Goal: Complete application form

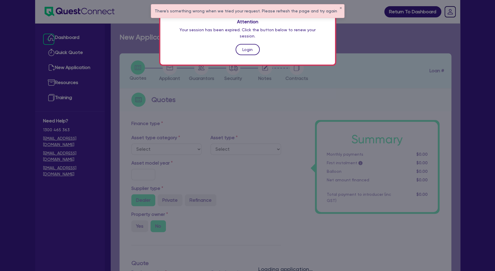
click at [250, 44] on link "Login" at bounding box center [248, 49] width 24 height 11
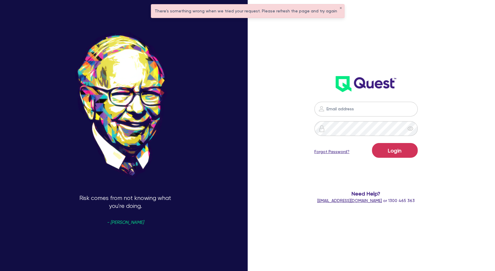
type input "[PERSON_NAME][EMAIL_ADDRESS][PERSON_NAME][DOMAIN_NAME]"
click at [395, 146] on button "Login" at bounding box center [395, 150] width 46 height 15
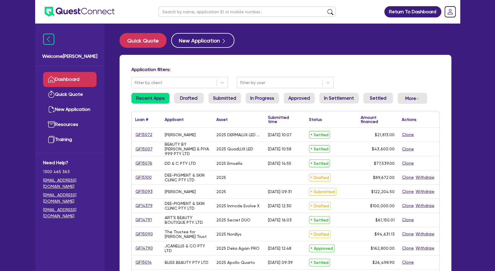
click at [214, 13] on input "text" at bounding box center [247, 11] width 177 height 10
type input "[PERSON_NAME]"
click at [326, 9] on button "submit" at bounding box center [330, 13] width 9 height 8
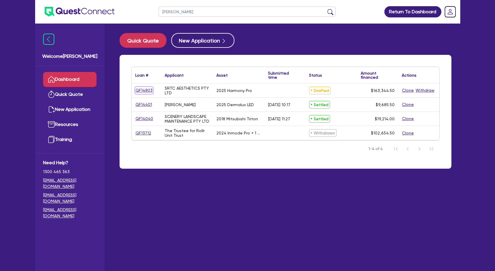
click at [141, 92] on link "QF14803" at bounding box center [144, 90] width 18 height 7
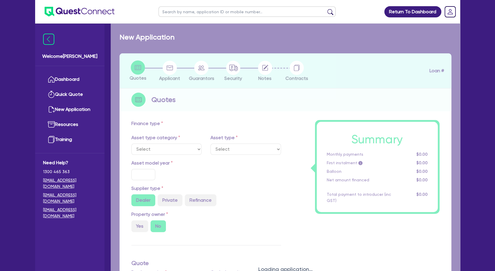
select select "TERTIARY_ASSETS"
type input "2025"
radio input "true"
type input "162,800"
type input "4"
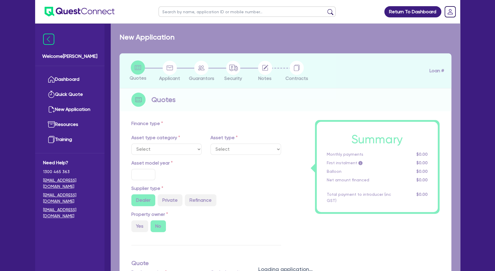
type input "6,533.78"
type input "9"
type input "495"
select select "BEAUTY_EQUIPMENT"
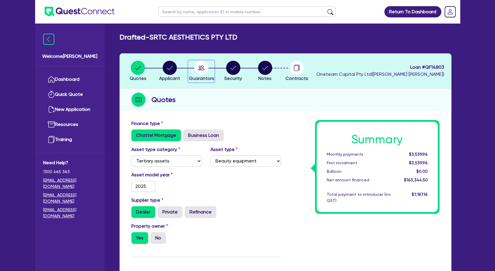
click at [199, 69] on icon "button" at bounding box center [201, 68] width 6 height 5
select select "MRS"
select select "TAS"
select select "MARRIED"
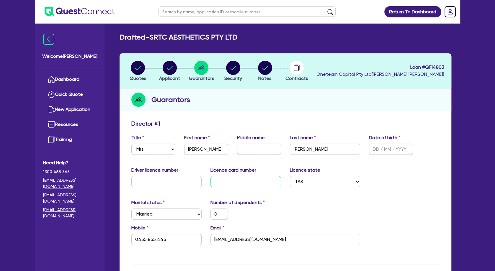
click at [245, 183] on input "text" at bounding box center [246, 181] width 71 height 11
type input "T"
type input "0"
type input "0455 855 445"
type input "T0"
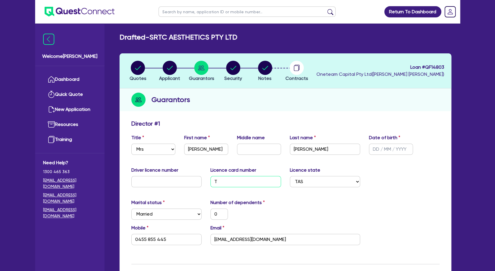
type input "0"
type input "0455 855 445"
type input "T01"
type input "0"
type input "0455 855 445"
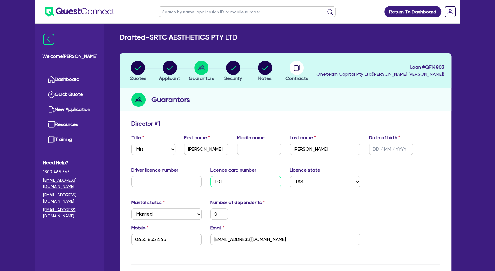
type input "T018"
type input "0"
type input "0455 855 445"
type input "T0181"
type input "0"
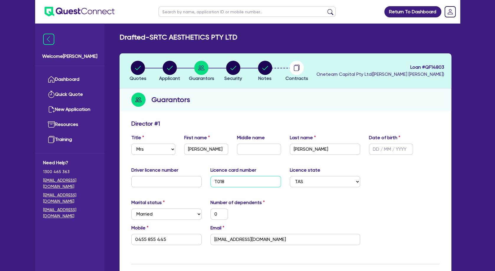
type input "0455 855 445"
type input "T01818"
type input "0"
type input "0455 855 445"
type input "T018188"
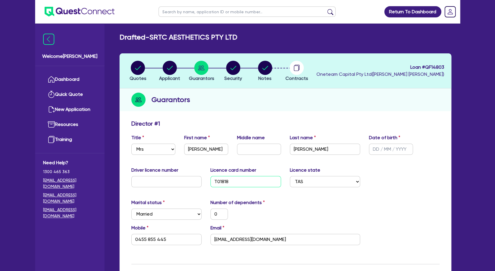
type input "0"
type input "0455 855 445"
type input "T0181880"
type input "0"
type input "0455 855 445"
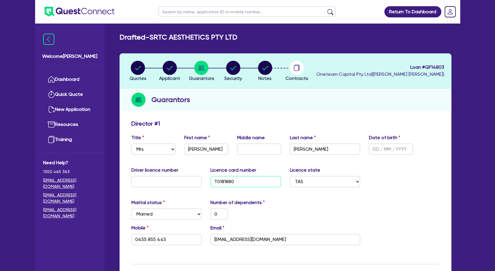
type input "T01818803"
type input "0"
type input "0455 855 445"
type input "T01818803"
click at [269, 107] on div "Guarantors" at bounding box center [286, 100] width 332 height 23
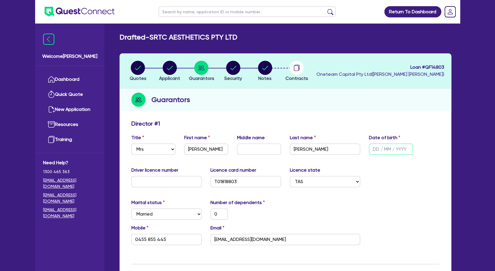
click at [390, 151] on input "text" at bounding box center [391, 149] width 44 height 11
type input "2 / /"
type input "0"
type input "0455 855 445"
type input "22/ /"
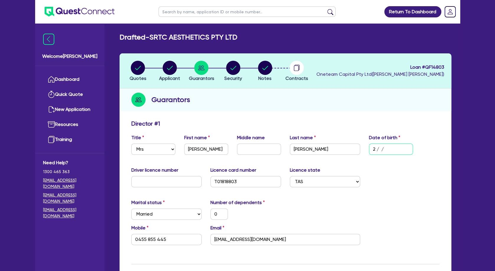
type input "0"
type input "0455 855 445"
type input "22/1 /"
type input "0"
type input "0455 855 445"
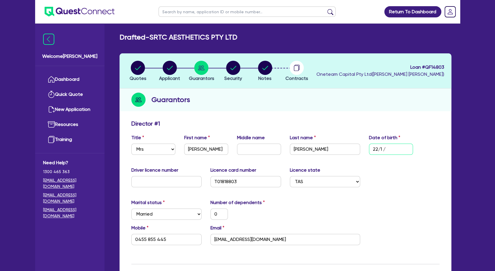
type input "22/10/"
type input "0"
type input "0455 855 445"
type input "22/10/1"
type input "0"
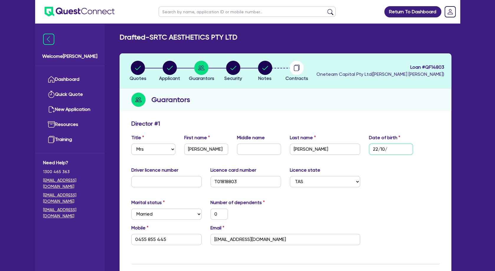
type input "0455 855 445"
type input "[DATE]"
type input "0"
type input "0455 855 445"
type input "22/10/199"
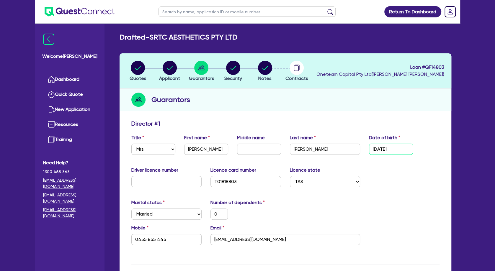
type input "0"
type input "0455 855 445"
type input "[DATE]"
type input "0"
type input "0455 855 445"
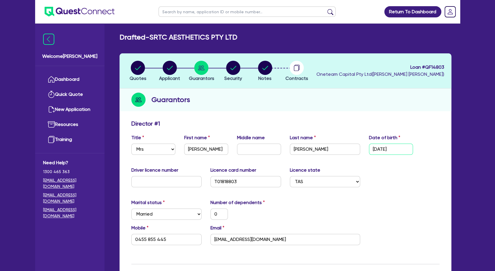
type input "[DATE]"
click at [382, 203] on div "Marital status Select [DEMOGRAPHIC_DATA] Married De Facto / Partner Number of d…" at bounding box center [285, 211] width 317 height 25
click at [164, 184] on input "text" at bounding box center [166, 181] width 71 height 11
type input "5"
type input "0"
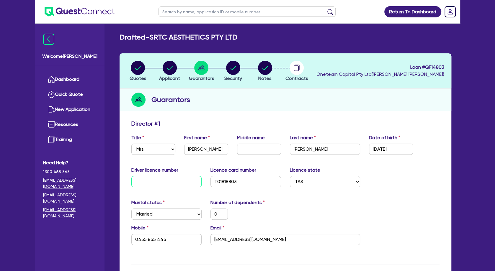
type input "0455 855 445"
type input "57"
type input "0"
type input "0455 855 445"
type input "574"
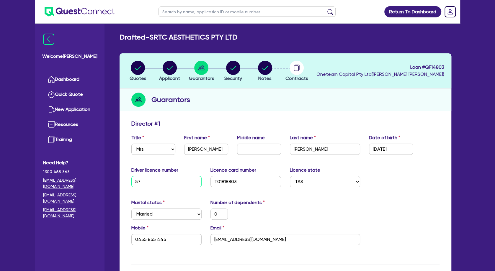
type input "0"
type input "0455 855 445"
type input "5747"
type input "0"
type input "0455 855 445"
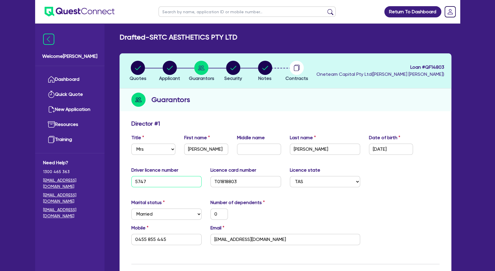
type input "57477"
type input "0"
type input "0455 855 445"
type input "574774"
type input "0"
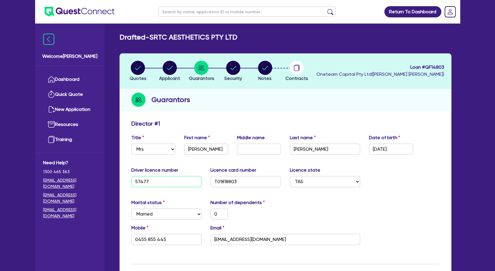
type input "0455 855 445"
type input "5747740"
type input "0"
type input "0455 855 445"
type input "5747740"
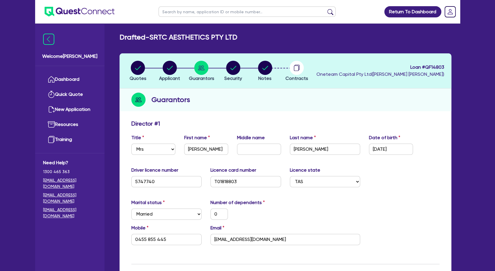
click at [237, 121] on div "Director # 1" at bounding box center [285, 124] width 317 height 9
click at [243, 150] on input "text" at bounding box center [259, 149] width 44 height 11
type input "m"
type input "0"
type input "0455 855 445"
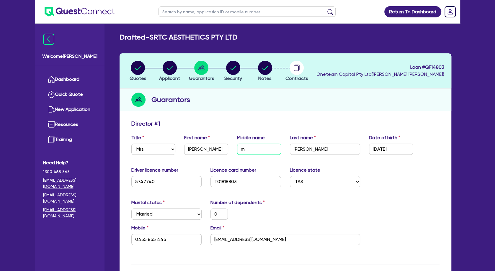
type input "0"
type input "0455 855 445"
type input "M"
type input "0"
type input "0455 855 445"
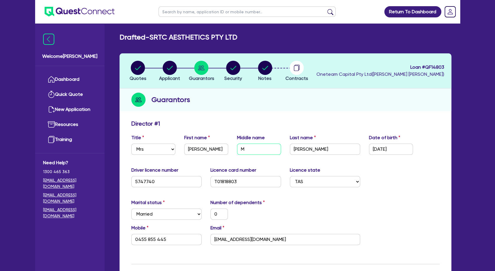
type input "Ma"
type input "0"
type input "0455 855 445"
type input "Mar"
type input "0"
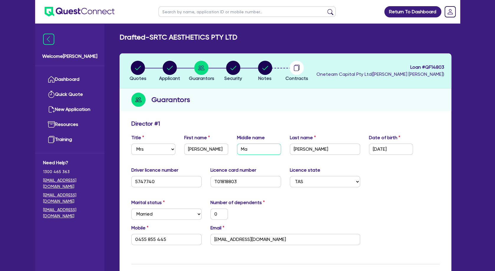
type input "0455 855 445"
type input "Mare"
type input "0"
type input "0455 855 445"
type input "Maree"
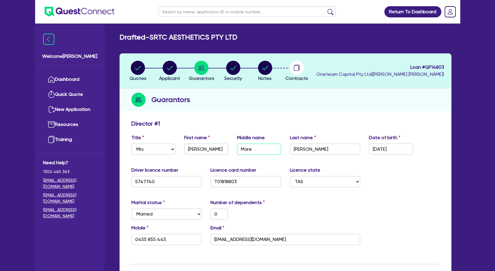
type input "0"
type input "0455 855 445"
type input "Maree"
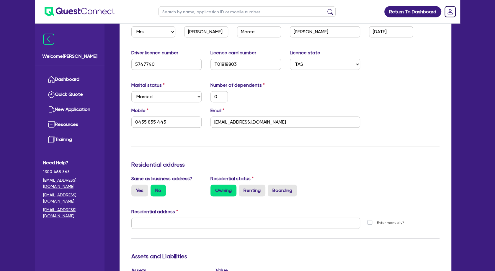
scroll to position [128, 0]
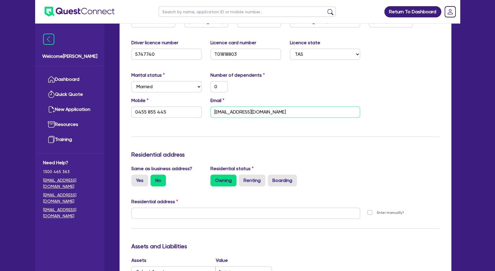
click at [239, 110] on input "[EMAIL_ADDRESS][DOMAIN_NAME]" at bounding box center [286, 112] width 150 height 11
paste input "[PERSON_NAME].r"
type input "0"
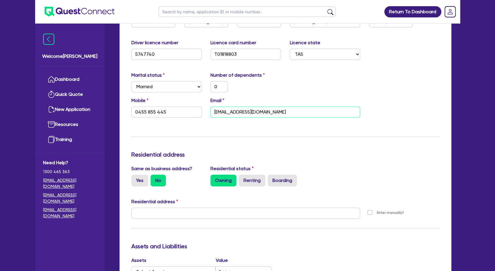
type input "0455 855 445"
type input "[PERSON_NAME][EMAIL_ADDRESS][DOMAIN_NAME]"
click at [233, 126] on div "Update residential status for Director #1 Boarding is only acceptable when the …" at bounding box center [285, 211] width 308 height 437
drag, startPoint x: 223, startPoint y: 88, endPoint x: 199, endPoint y: 85, distance: 24.7
click at [211, 85] on input "0" at bounding box center [219, 86] width 17 height 11
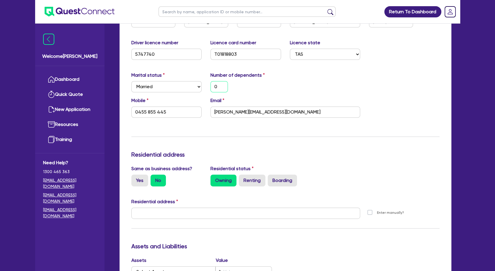
type input "2"
type input "0455 855 445"
type input "2"
click at [200, 134] on div "Update residential status for Director #1 Boarding is only acceptable when the …" at bounding box center [285, 211] width 308 height 437
click at [195, 213] on input "text" at bounding box center [245, 213] width 229 height 11
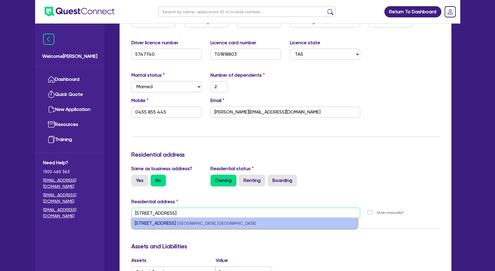
type input "[STREET_ADDRESS]"
click at [201, 224] on small "[GEOGRAPHIC_DATA], [GEOGRAPHIC_DATA]" at bounding box center [216, 223] width 79 height 4
type input "2"
type input "0455 855 445"
type input "[STREET_ADDRESS][PERSON_NAME][PERSON_NAME]"
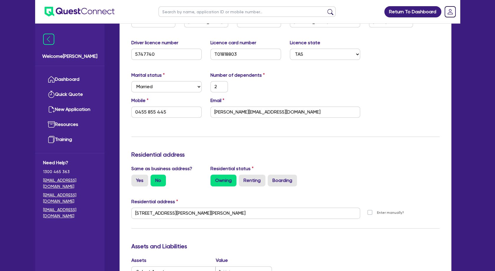
scroll to position [191, 0]
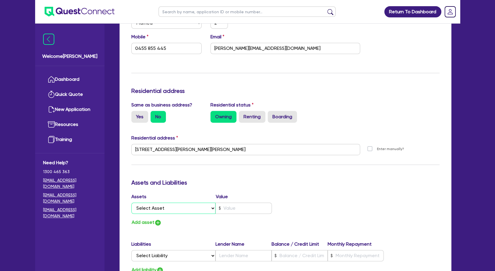
select select "PROPERTY"
click option "Property" at bounding box center [0, 0] width 0 height 0
type input "2"
type input "0455 855 445"
click at [226, 205] on input "text" at bounding box center [244, 208] width 56 height 11
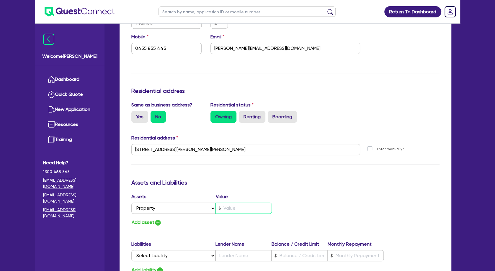
type input "2"
type input "0455 855 445"
type input "1"
type input "2"
type input "0455 855 445"
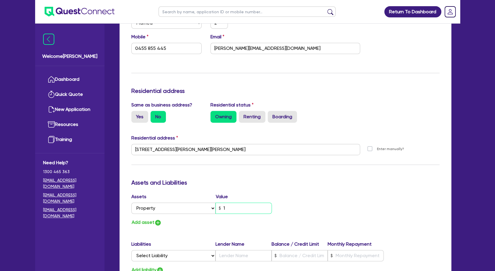
type input "11"
type input "2"
type input "0455 855 445"
type input "111"
type input "2"
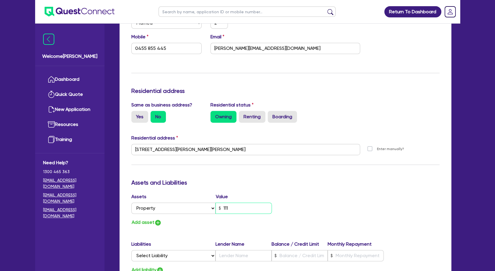
type input "0455 855 445"
type input "1,110"
type input "2"
type input "0455 855 445"
type input "11,100"
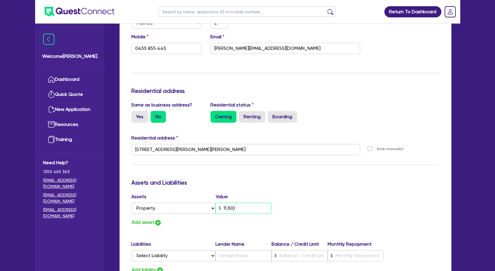
type input "2"
type input "0455 855 445"
type input "111,000"
type input "2"
type input "0455 855 445"
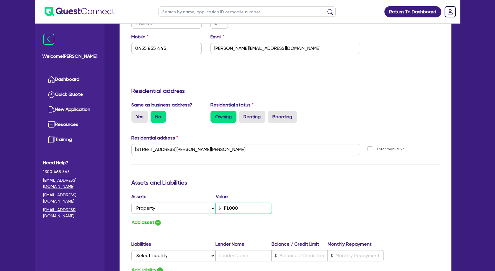
type input "1,110,000"
type input "2"
type input "0455 855 445"
type input "11,100,000"
type input "2"
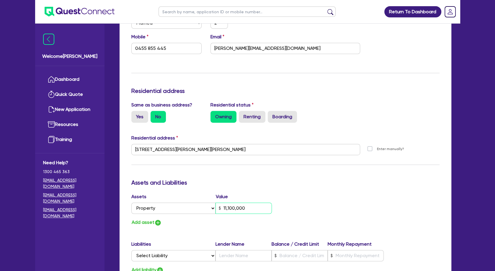
type input "0455 855 445"
type input "1,110,000"
click at [230, 208] on input "1,110,000" at bounding box center [244, 208] width 56 height 11
type input "2"
type input "0455 855 445"
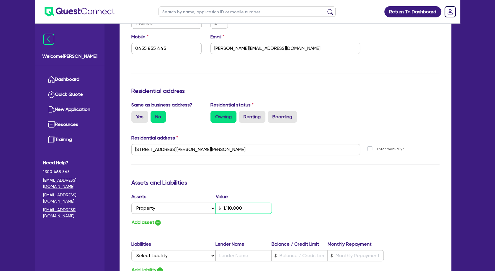
type input "110,000"
type input "2"
type input "0455 855 445"
type input "1,100,000"
click at [142, 222] on button "Add asset" at bounding box center [146, 223] width 30 height 8
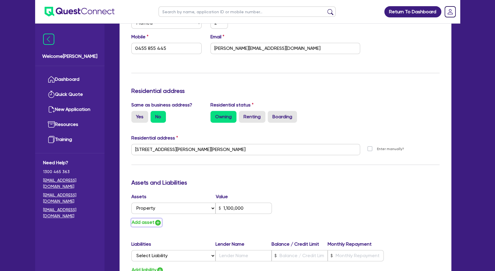
type input "2"
type input "0455 855 445"
type input "1,100,000"
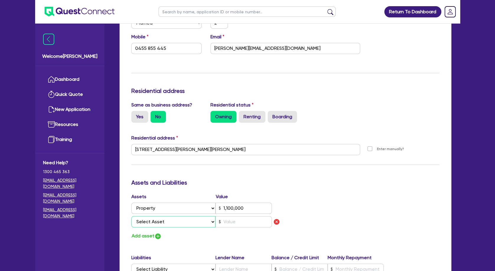
click at [131, 216] on select "Select Asset Cash Property Investment property Vehicle Truck Trailer Equipment …" at bounding box center [173, 221] width 84 height 11
select select "CASH"
click option "Cash" at bounding box center [0, 0] width 0 height 0
type input "2"
type input "0455 855 445"
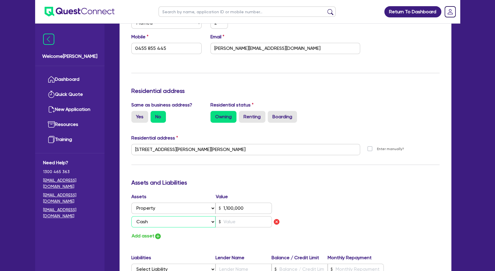
type input "1,100,000"
click at [238, 219] on input "text" at bounding box center [244, 221] width 56 height 11
type input "2"
type input "0455 855 445"
type input "1,100,000"
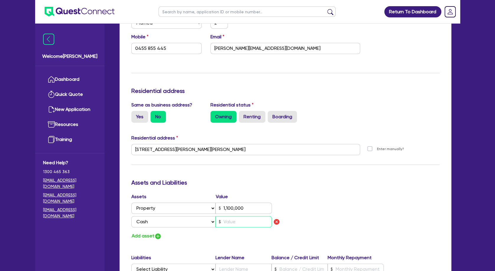
type input "4"
type input "2"
type input "0455 855 445"
type input "1,100,000"
type input "44"
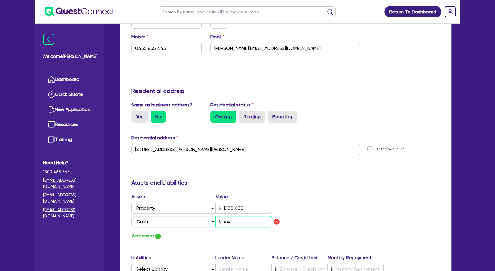
type input "2"
type input "0455 855 445"
type input "1,100,000"
type input "440"
type input "2"
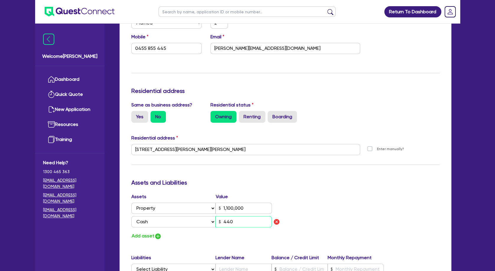
type input "0455 855 445"
type input "1,100,000"
type input "4,400"
type input "2"
type input "0455 855 445"
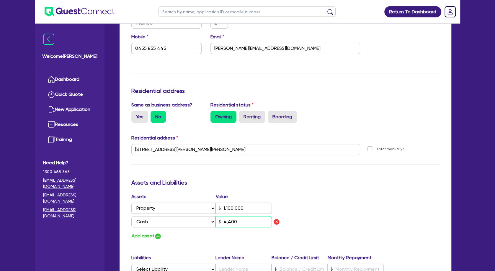
type input "1,100,000"
type input "44,000"
click at [143, 236] on button "Add asset" at bounding box center [146, 236] width 30 height 8
type input "2"
type input "0455 855 445"
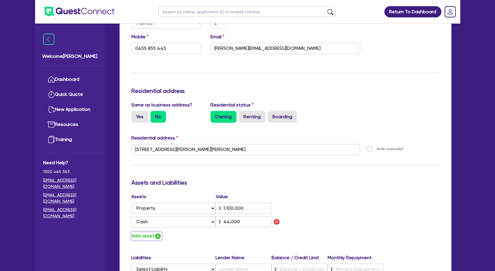
type input "1,100,000"
type input "44,000"
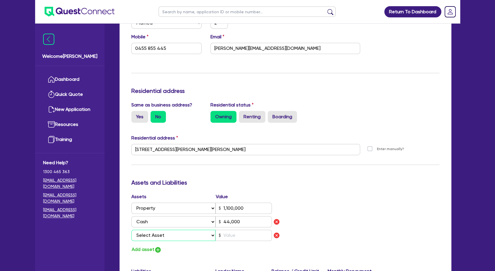
click at [131, 230] on select "Select Asset Cash Property Investment property Vehicle Truck Trailer Equipment …" at bounding box center [173, 235] width 84 height 11
select select "VEHICLE"
click option "Vehicle" at bounding box center [0, 0] width 0 height 0
type input "2"
type input "0455 855 445"
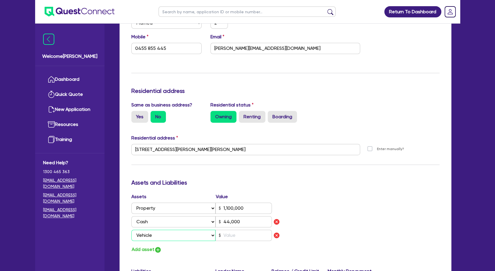
type input "1,100,000"
type input "44,000"
click at [243, 235] on input "text" at bounding box center [244, 235] width 56 height 11
type input "2"
type input "0455 855 445"
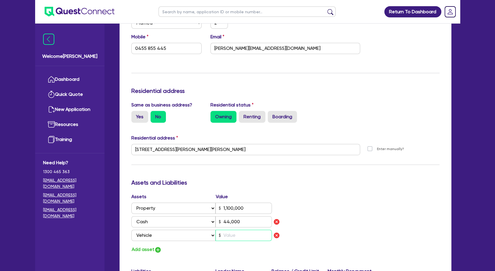
type input "1,100,000"
type input "44,000"
type input "5"
type input "2"
type input "0455 855 445"
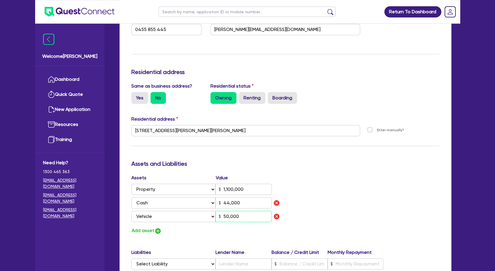
scroll to position [223, 0]
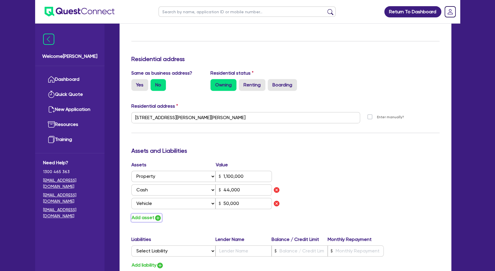
click at [145, 217] on button "Add asset" at bounding box center [146, 218] width 30 height 8
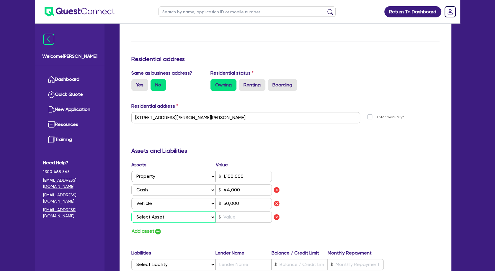
click at [131, 212] on select "Select Asset Cash Property Investment property Vehicle Truck Trailer Equipment …" at bounding box center [173, 217] width 84 height 11
click option "Household & personal asset" at bounding box center [0, 0] width 0 height 0
click at [148, 229] on button "Add asset" at bounding box center [146, 232] width 30 height 8
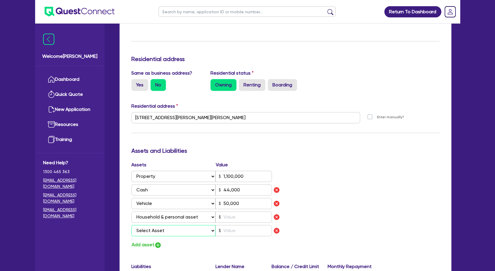
click at [131, 225] on select "Select Asset Cash Property Investment property Vehicle Truck Trailer Equipment …" at bounding box center [173, 230] width 84 height 11
click option "Other asset" at bounding box center [0, 0] width 0 height 0
click at [237, 219] on input "text" at bounding box center [244, 217] width 56 height 11
click at [234, 228] on input "text" at bounding box center [244, 230] width 56 height 11
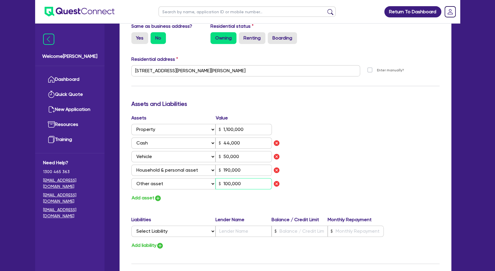
scroll to position [287, 0]
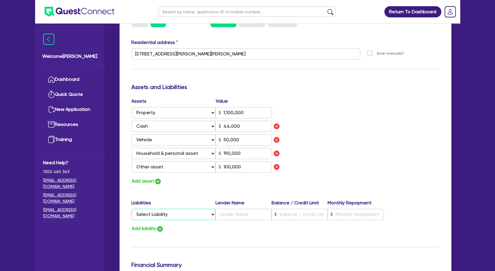
click at [131, 209] on select "Select Liability Credit card Mortgage Investment property loan Vehicle loan Tru…" at bounding box center [173, 214] width 84 height 11
click option "Mortgage" at bounding box center [0, 0] width 0 height 0
click at [149, 229] on button "Add liability" at bounding box center [147, 229] width 32 height 8
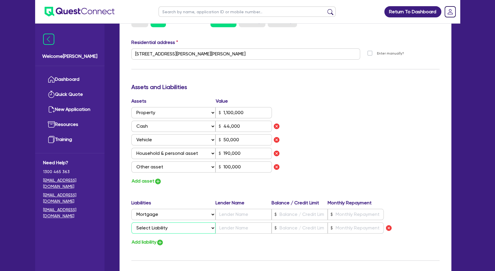
click at [131, 223] on select "Select Liability Credit card Mortgage Investment property loan Vehicle loan Tru…" at bounding box center [173, 228] width 84 height 11
click option "Vehicle loan" at bounding box center [0, 0] width 0 height 0
click at [297, 224] on input "text" at bounding box center [300, 228] width 56 height 11
click at [297, 214] on input "text" at bounding box center [300, 214] width 56 height 11
click at [340, 211] on input "text" at bounding box center [356, 214] width 56 height 11
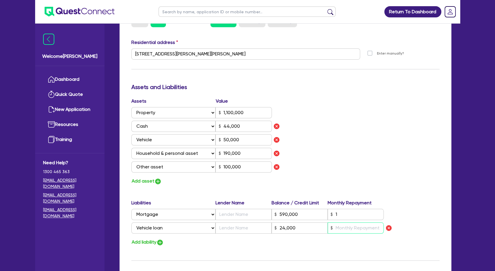
click at [347, 225] on input "text" at bounding box center [356, 228] width 56 height 11
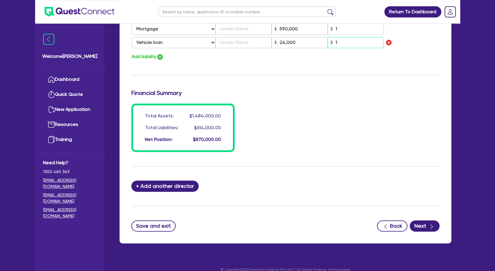
scroll to position [481, 0]
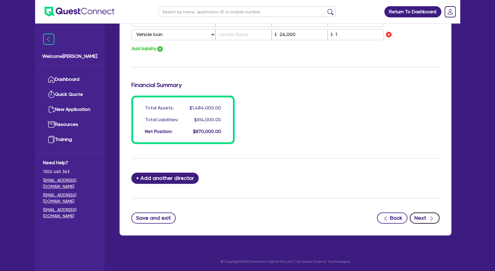
click at [427, 217] on button "Next" at bounding box center [425, 218] width 30 height 11
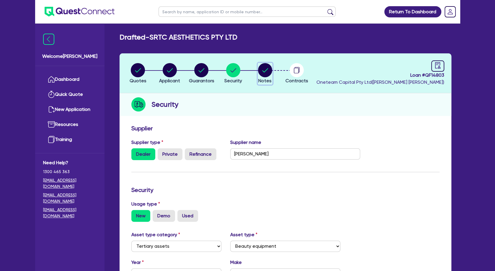
click at [265, 75] on circle "button" at bounding box center [265, 70] width 14 height 14
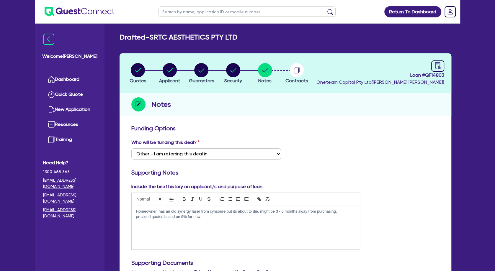
click at [200, 224] on div "Homeowner, has an old synergy laser from cynsoure but its about to die. might b…" at bounding box center [246, 228] width 229 height 44
click at [216, 217] on p "provided quotes based on 9% for now" at bounding box center [246, 216] width 220 height 5
click at [167, 72] on circle "button" at bounding box center [170, 70] width 14 height 14
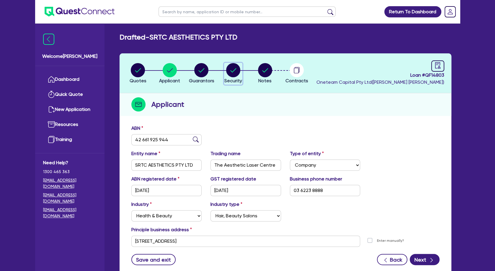
click at [233, 73] on circle "button" at bounding box center [233, 70] width 14 height 14
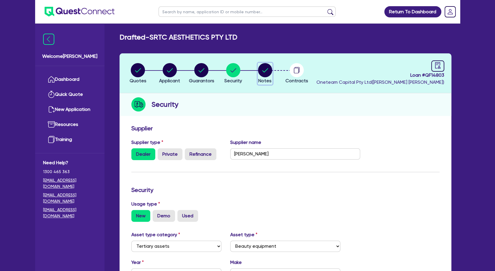
click at [263, 70] on circle "button" at bounding box center [265, 70] width 14 height 14
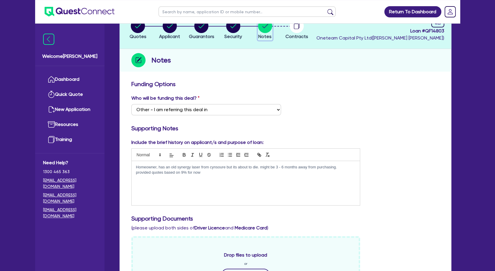
scroll to position [64, 0]
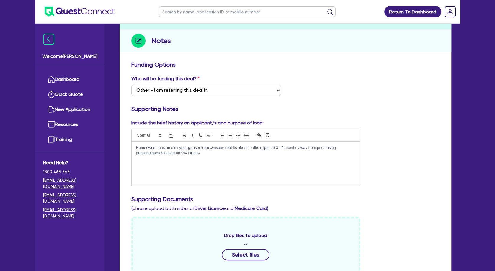
click at [216, 156] on p at bounding box center [246, 158] width 220 height 5
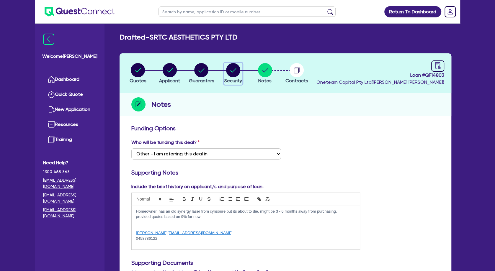
click at [237, 72] on circle "button" at bounding box center [233, 70] width 14 height 14
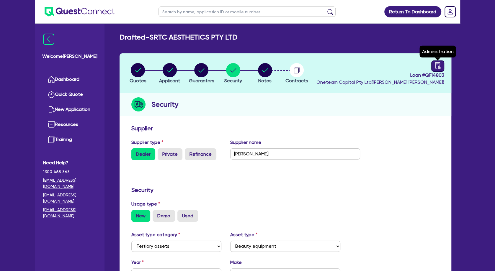
click at [436, 65] on icon "audit" at bounding box center [437, 65] width 5 height 6
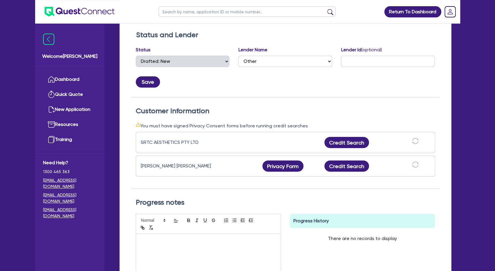
scroll to position [96, 0]
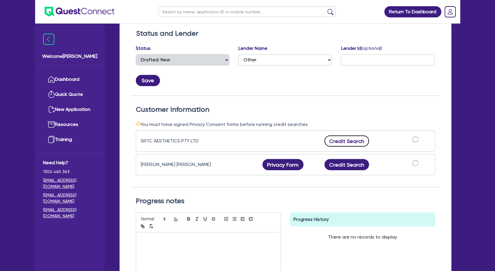
click at [352, 142] on button "Credit Search" at bounding box center [347, 141] width 45 height 11
click at [252, 12] on input "text" at bounding box center [247, 11] width 177 height 10
click button "submit" at bounding box center [330, 13] width 9 height 8
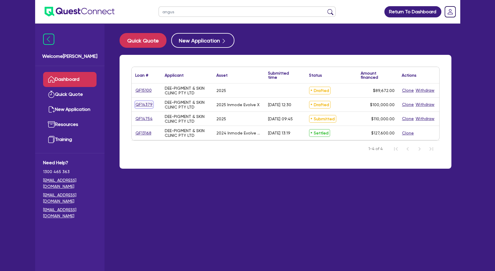
click at [148, 104] on link "QF14379" at bounding box center [144, 104] width 18 height 7
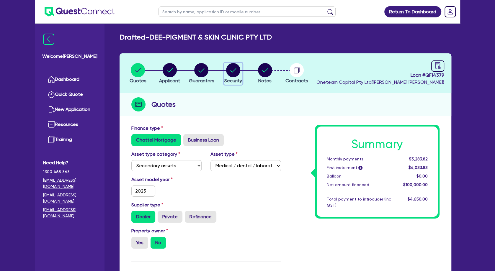
click at [233, 71] on icon "button" at bounding box center [234, 70] width 6 height 4
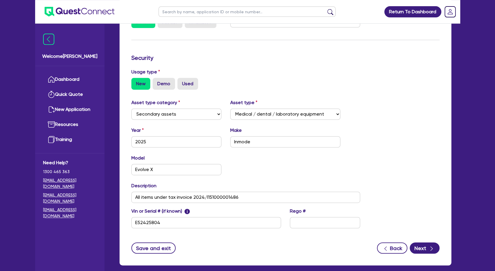
scroll to position [162, 0]
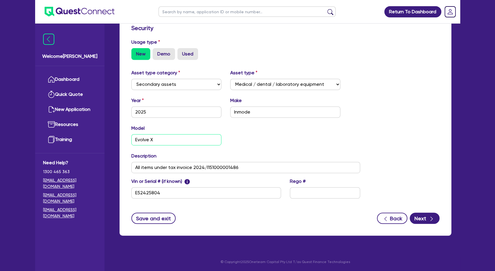
drag, startPoint x: 172, startPoint y: 139, endPoint x: 127, endPoint y: 139, distance: 45.5
click at [131, 139] on input "Evolve X" at bounding box center [176, 139] width 90 height 11
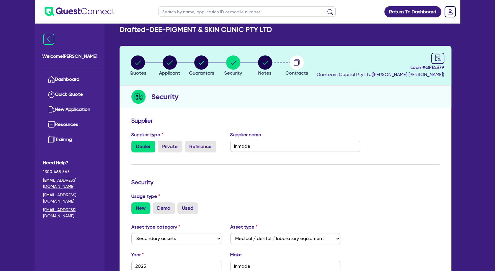
scroll to position [0, 0]
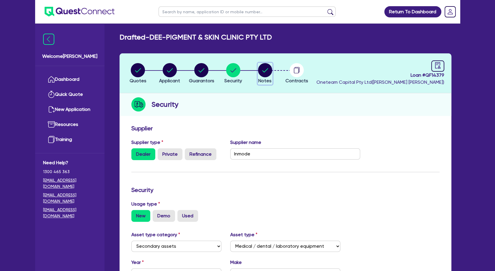
click at [268, 70] on circle "button" at bounding box center [265, 70] width 14 height 14
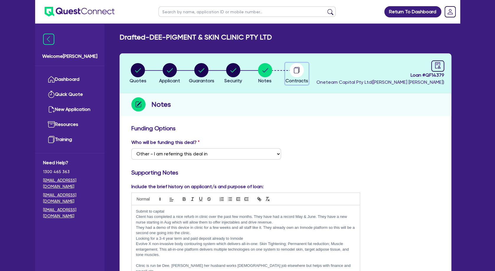
click at [299, 69] on circle "button" at bounding box center [297, 70] width 14 height 14
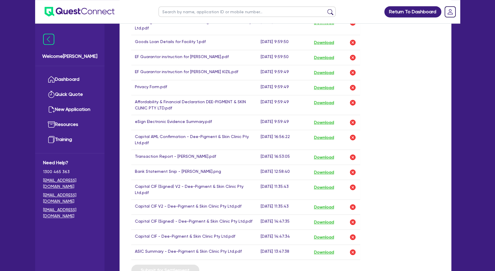
scroll to position [351, 0]
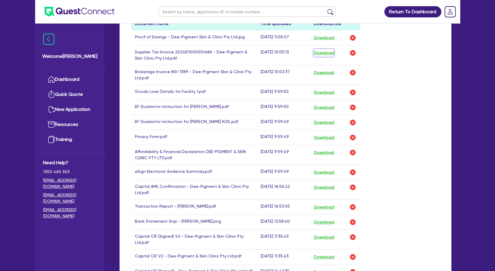
click at [322, 53] on button "Download" at bounding box center [324, 53] width 21 height 8
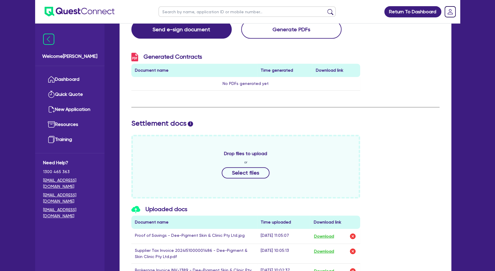
scroll to position [0, 0]
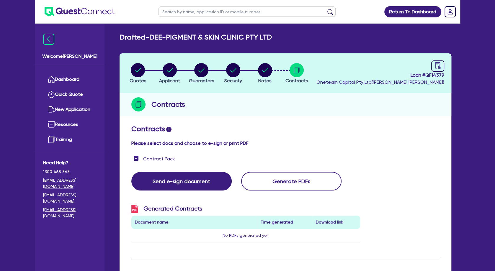
drag, startPoint x: 276, startPoint y: 35, endPoint x: 153, endPoint y: 35, distance: 122.6
click at [153, 35] on div "Drafted - DEE-PIGMENT & SKIN CLINIC PTY LTD" at bounding box center [285, 37] width 341 height 9
